Goal: Information Seeking & Learning: Learn about a topic

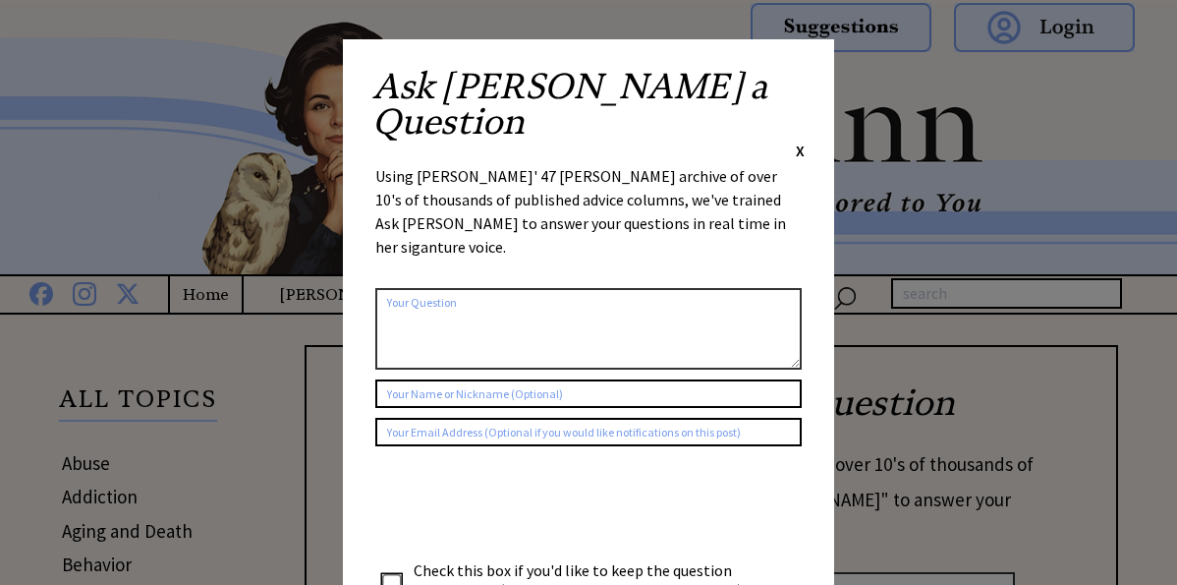
click at [799, 141] on span "X" at bounding box center [800, 151] width 9 height 20
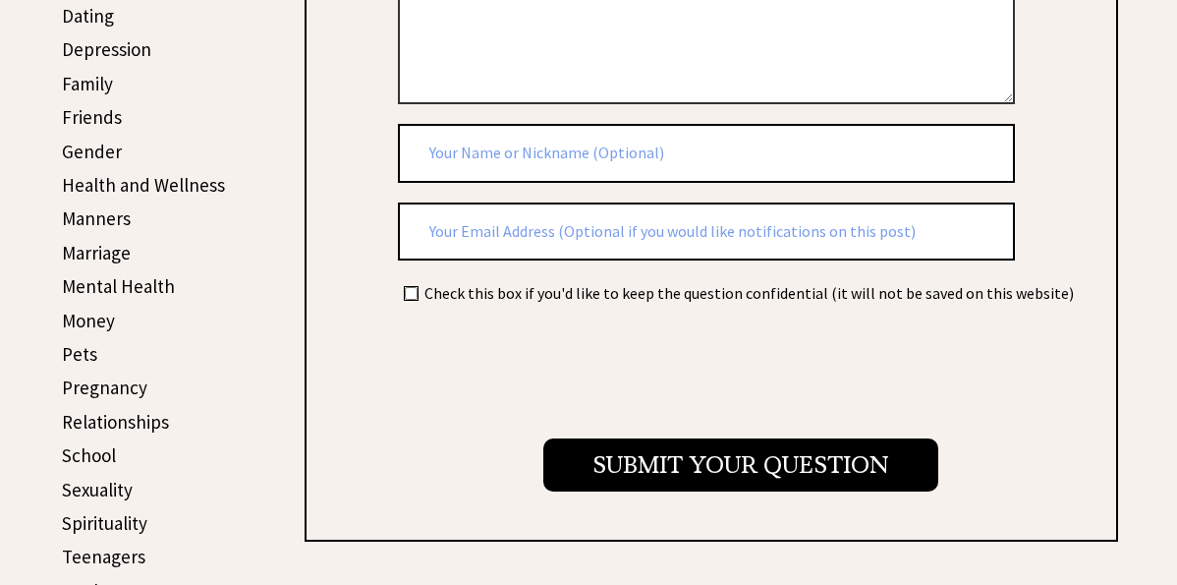
scroll to position [614, 0]
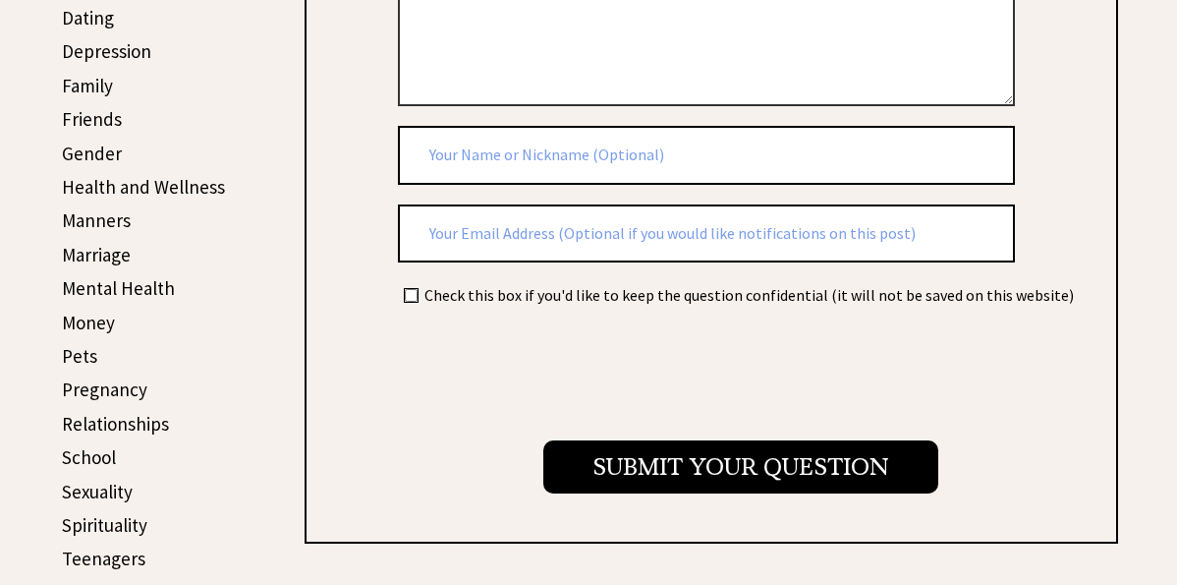
click at [106, 223] on link "Manners" at bounding box center [96, 220] width 69 height 24
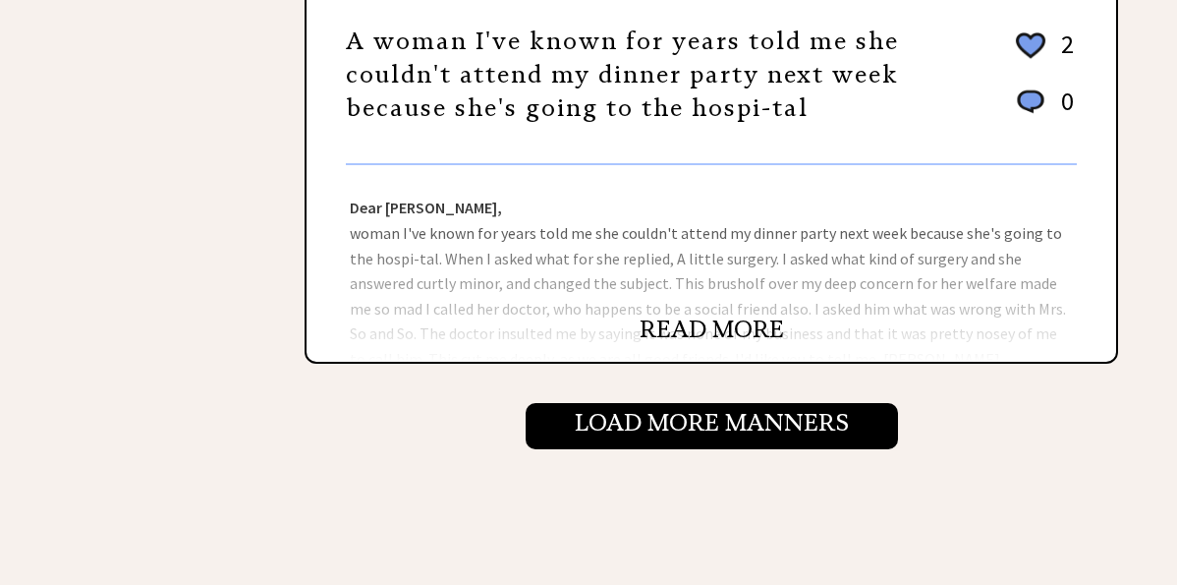
scroll to position [2202, 0]
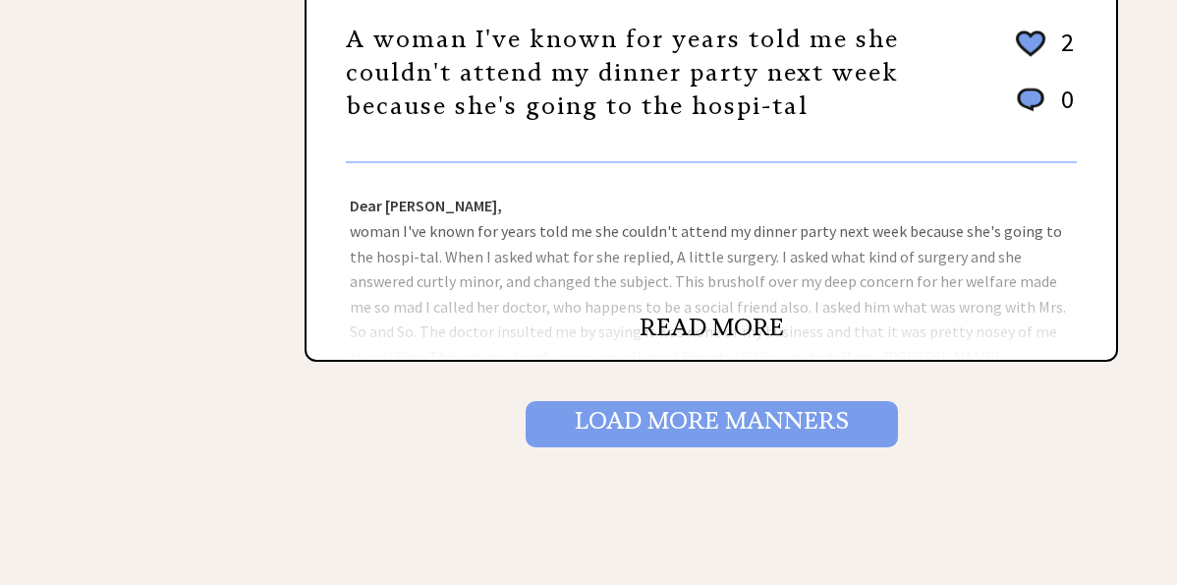
click at [633, 425] on input "Load More Manners" at bounding box center [712, 423] width 372 height 45
